Goal: Find specific page/section: Find specific page/section

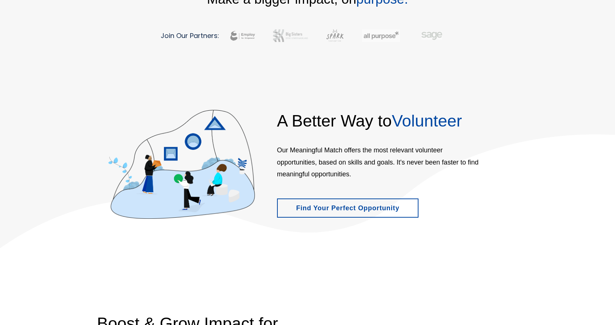
scroll to position [295, 0]
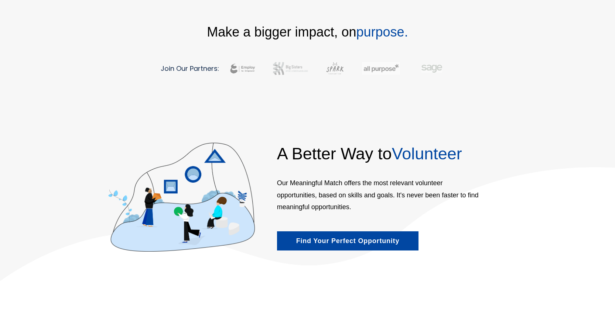
click at [359, 232] on link "Find Your Perfect Opportunity" at bounding box center [348, 241] width 142 height 19
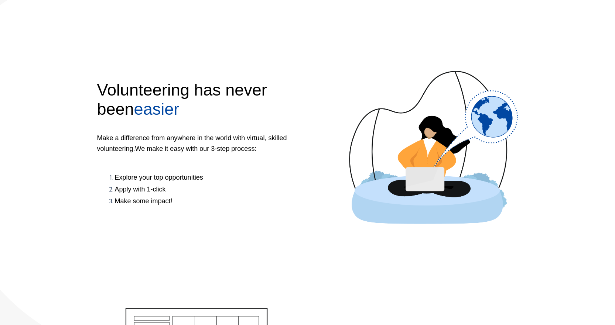
scroll to position [369, 0]
